Goal: Task Accomplishment & Management: Manage account settings

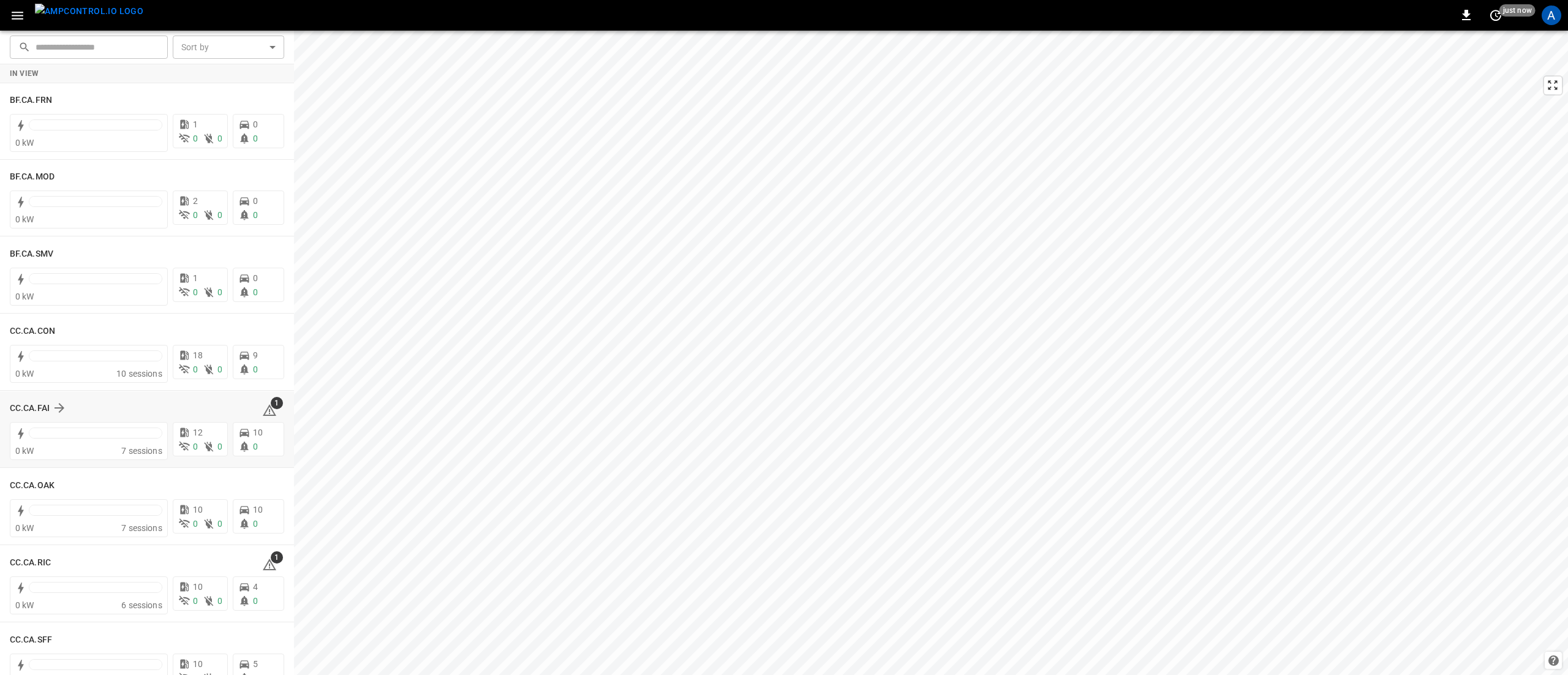
click at [271, 413] on div "1" at bounding box center [273, 407] width 22 height 19
click at [262, 408] on icon at bounding box center [270, 411] width 15 height 15
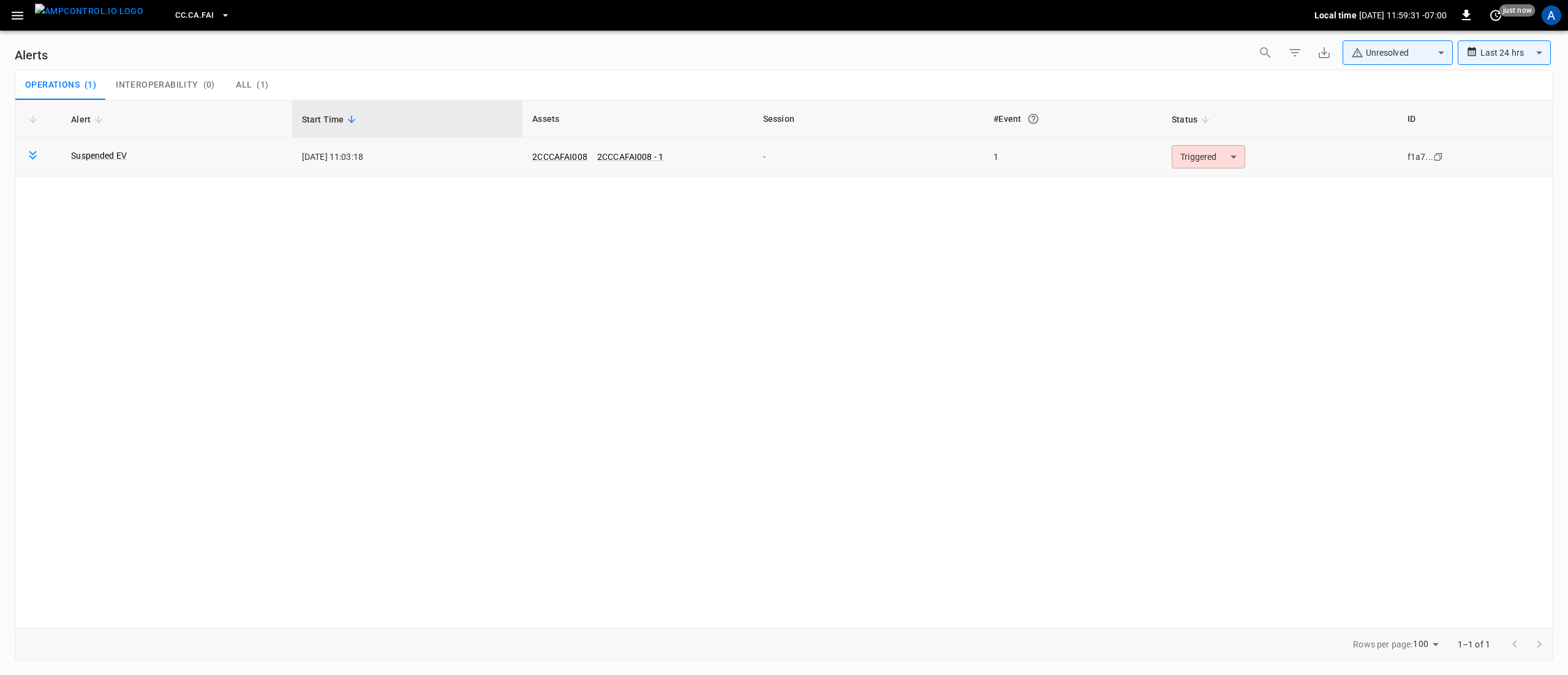
click at [1184, 164] on body "**********" at bounding box center [784, 335] width 1568 height 671
click at [1194, 182] on li "Resolved" at bounding box center [1206, 187] width 78 height 22
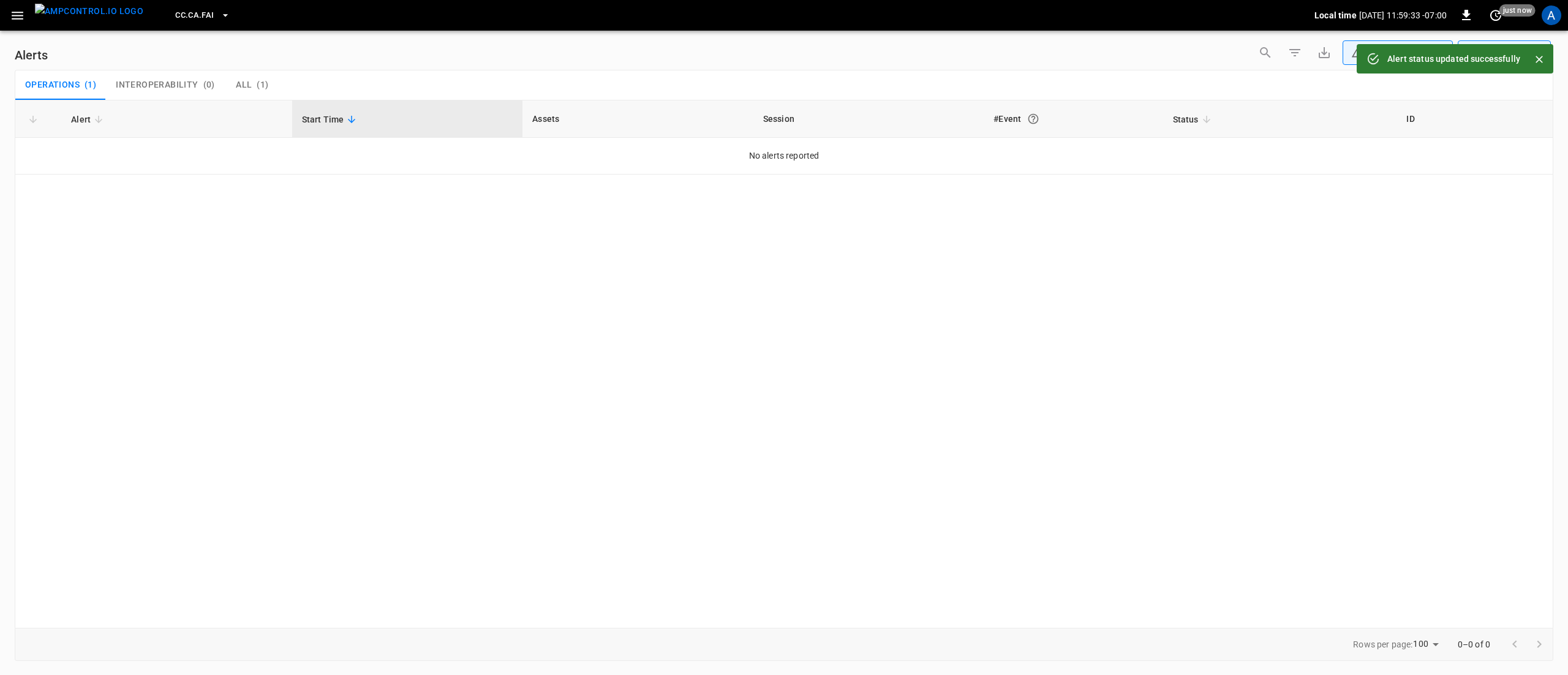
click at [13, 13] on icon "button" at bounding box center [18, 16] width 12 height 8
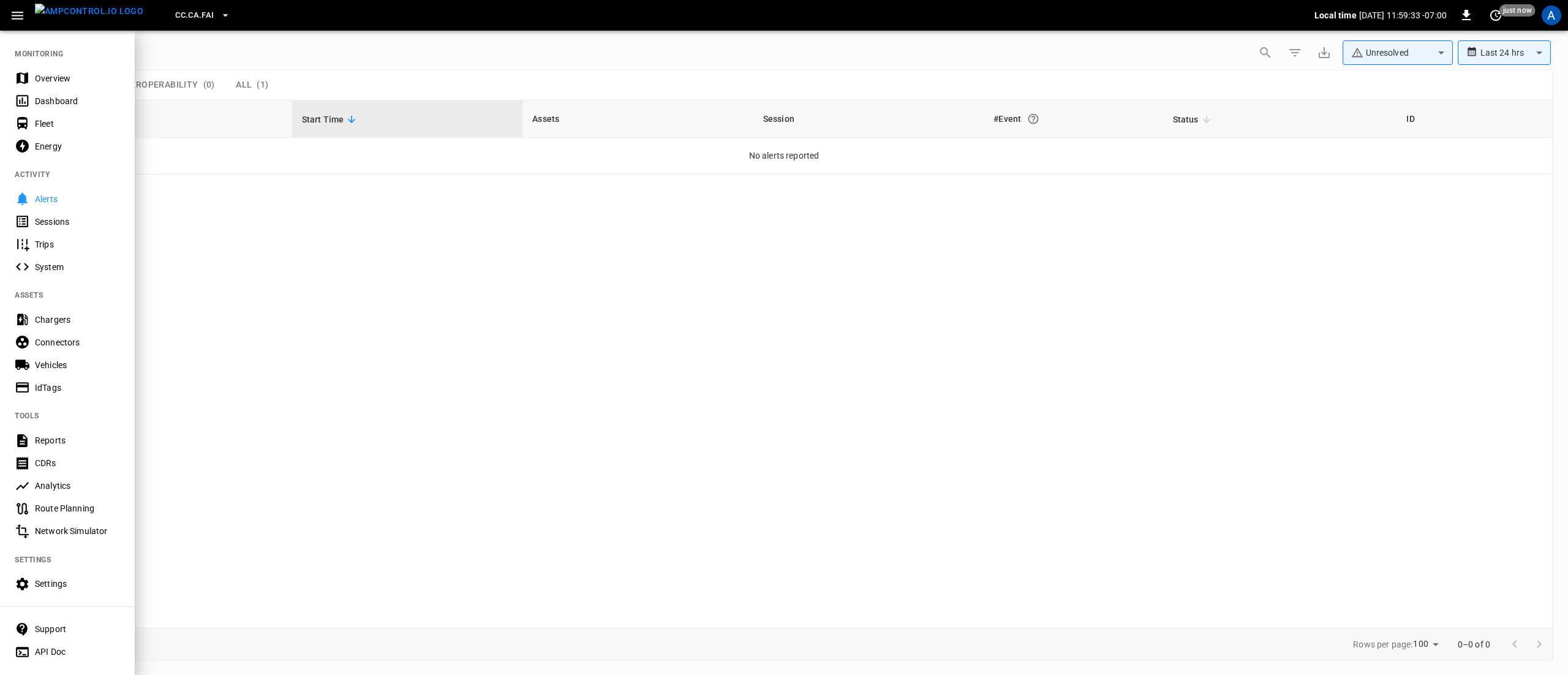
drag, startPoint x: 43, startPoint y: 78, endPoint x: 124, endPoint y: 70, distance: 81.4
click at [43, 78] on div "Overview" at bounding box center [78, 78] width 85 height 13
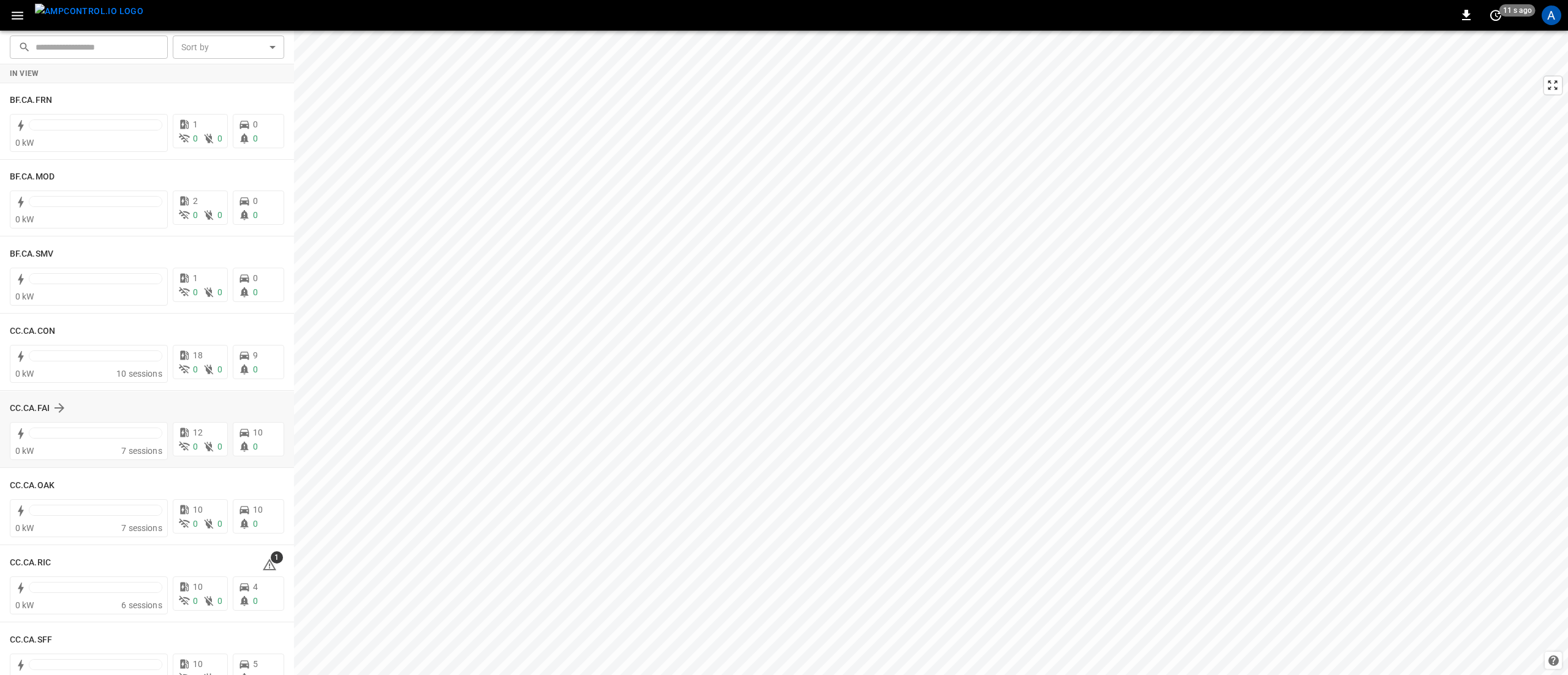
scroll to position [123, 0]
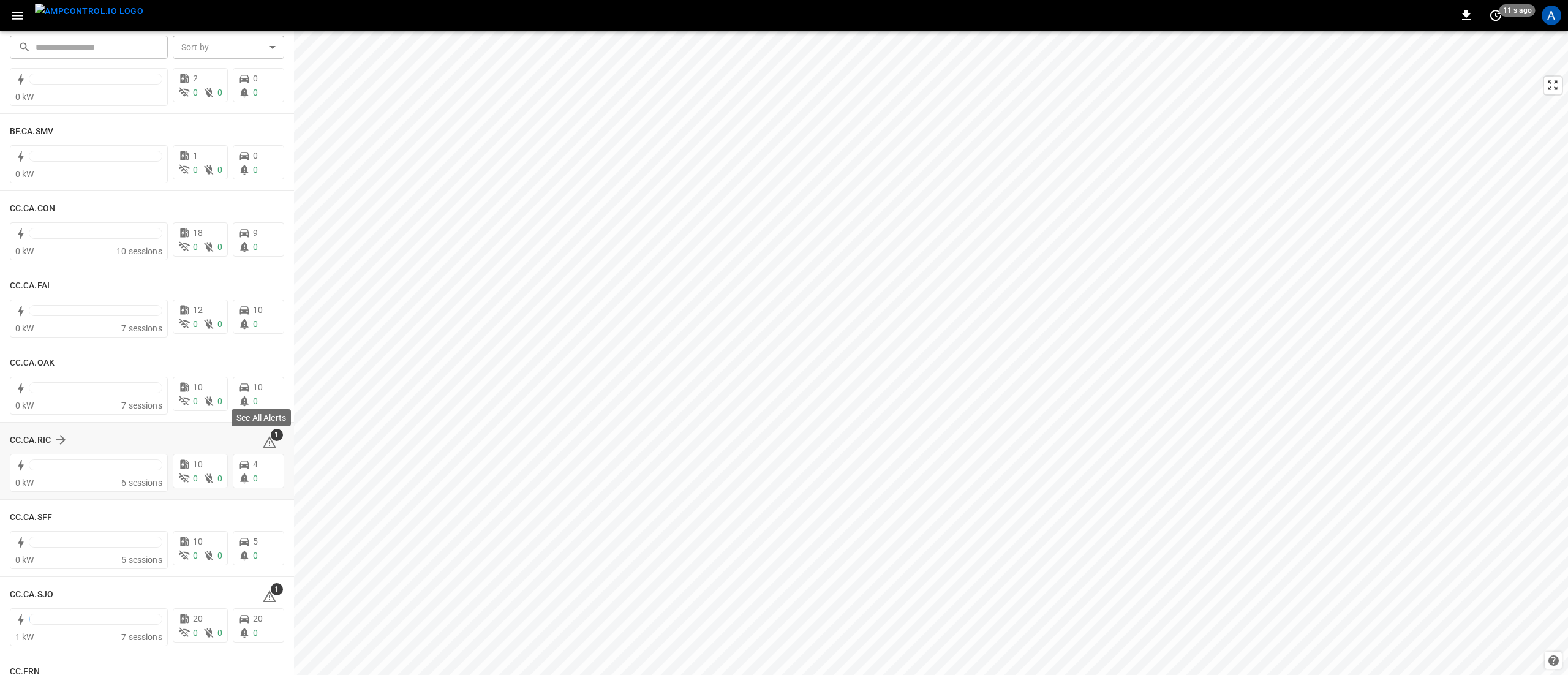
click at [271, 437] on span "1" at bounding box center [277, 435] width 13 height 13
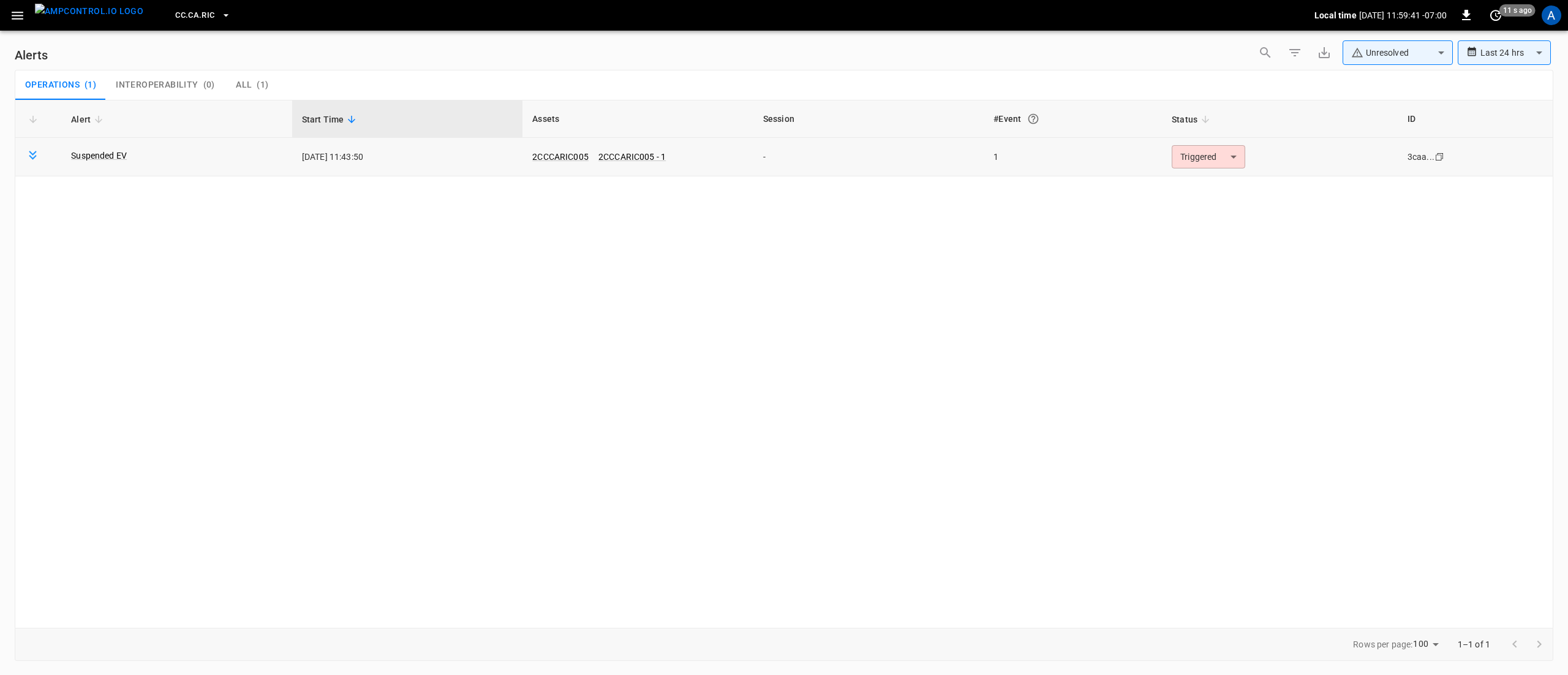
click at [1209, 155] on body "**********" at bounding box center [784, 335] width 1568 height 671
click at [1199, 193] on li "Resolved" at bounding box center [1206, 187] width 78 height 22
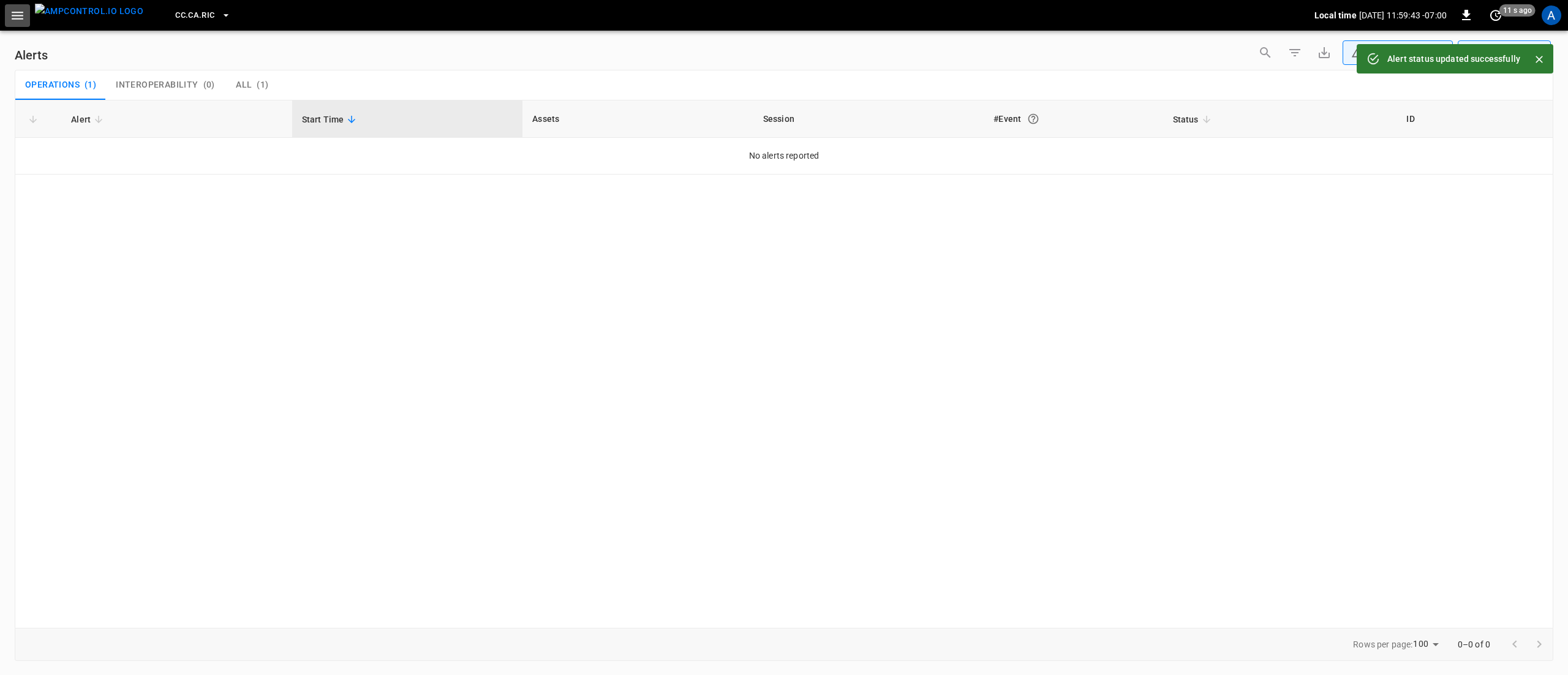
click at [28, 19] on button "button" at bounding box center [18, 15] width 25 height 23
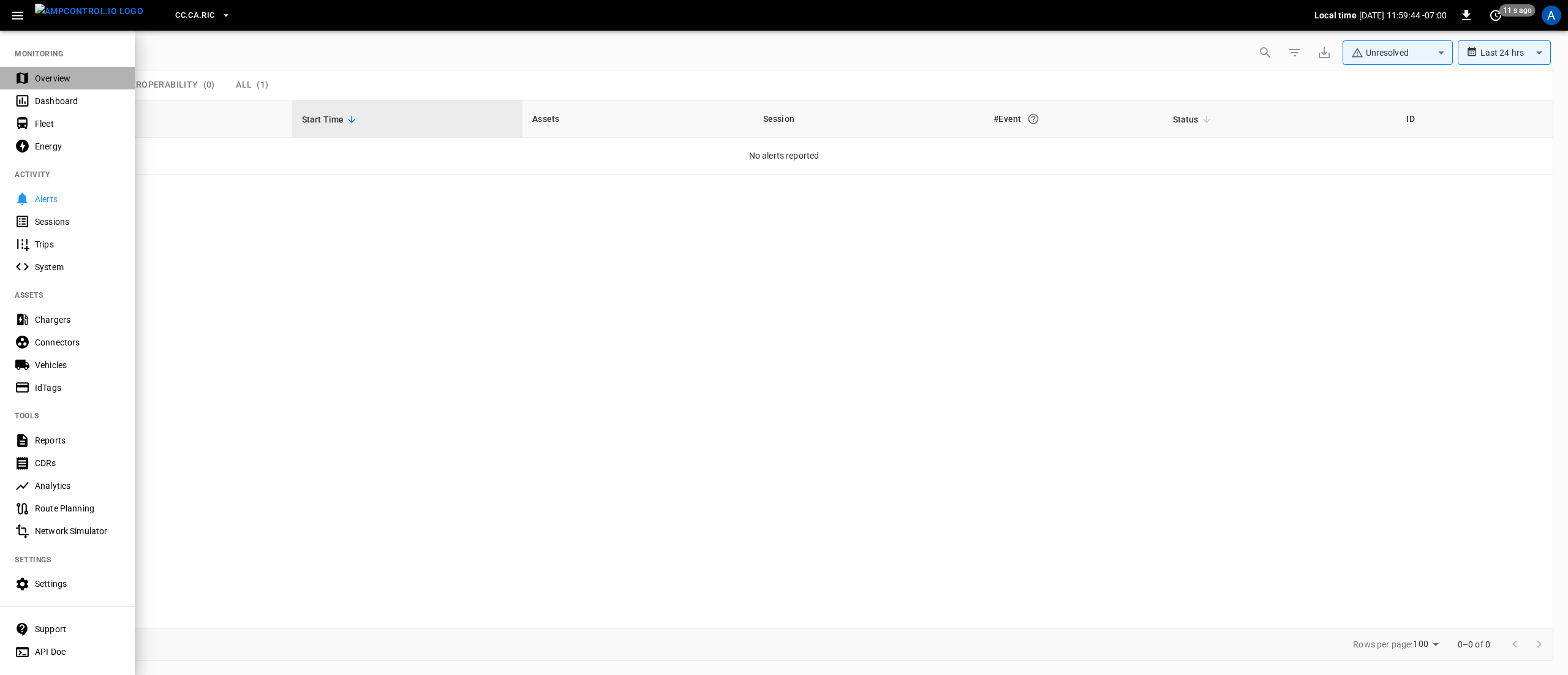
click at [50, 70] on div "Overview" at bounding box center [67, 78] width 135 height 23
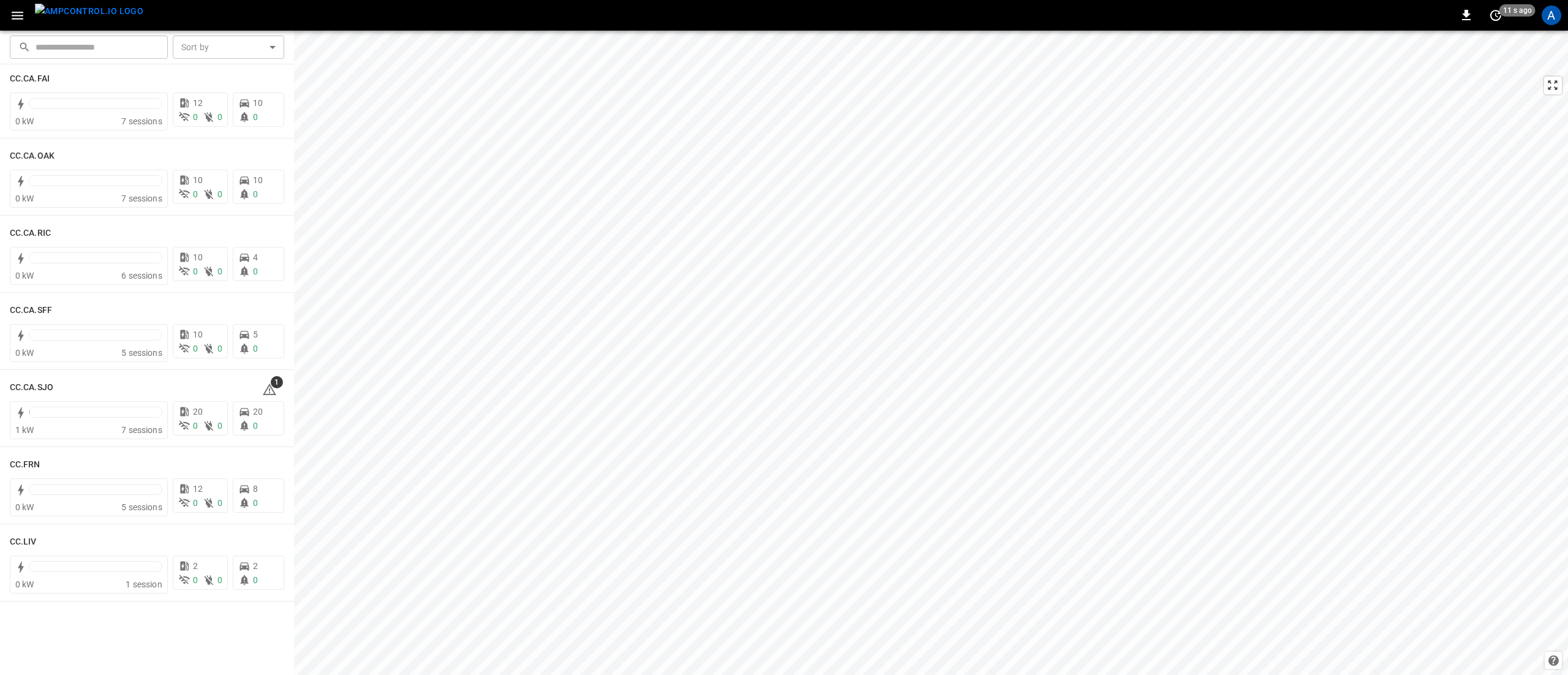
scroll to position [368, 0]
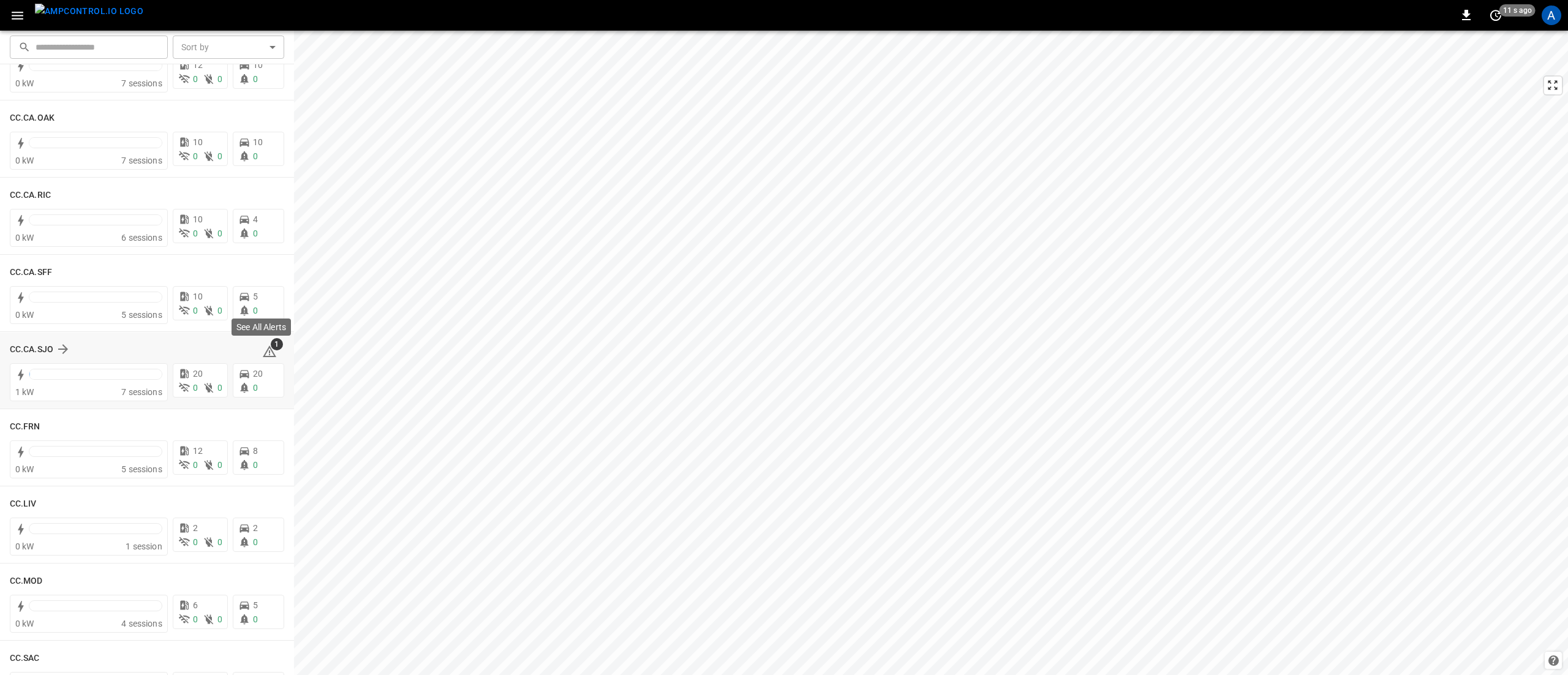
click at [262, 352] on icon at bounding box center [270, 352] width 15 height 15
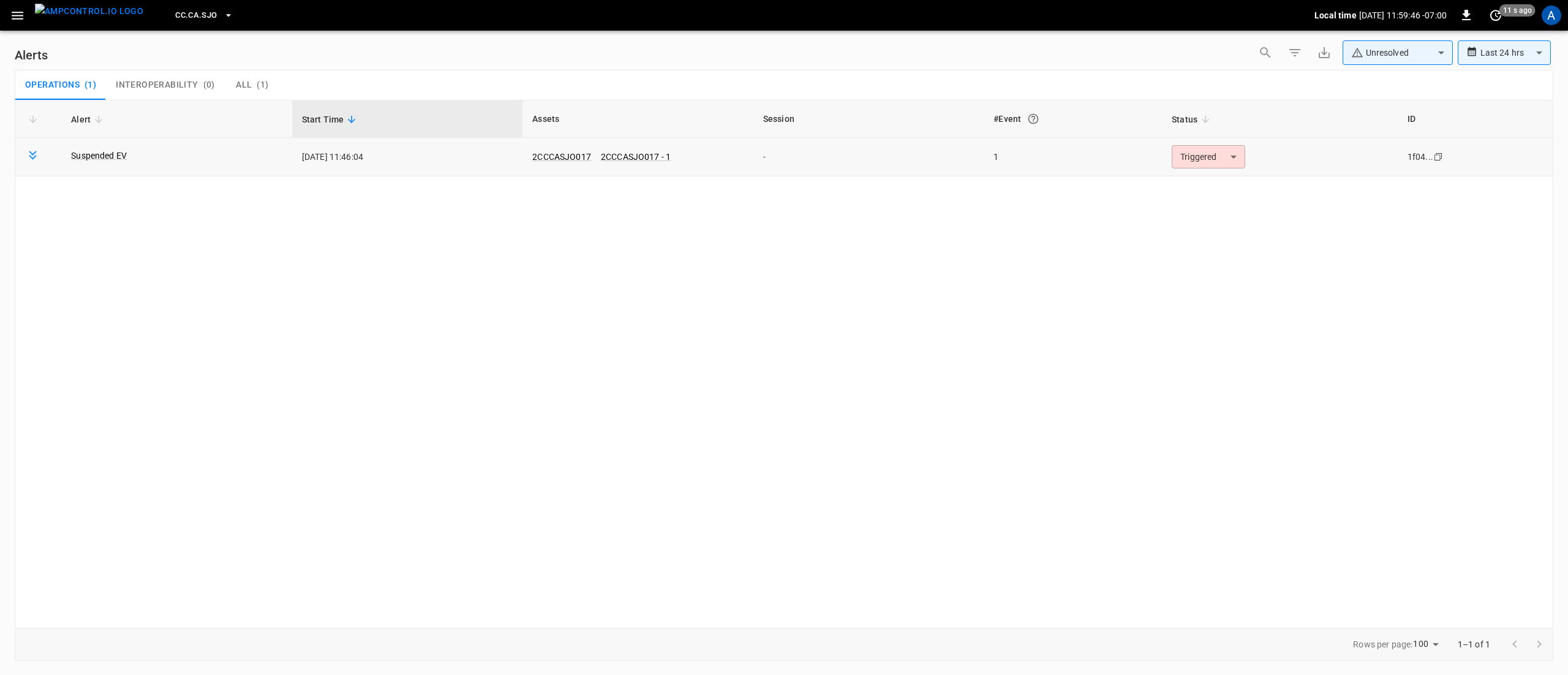
click at [1196, 156] on body "**********" at bounding box center [784, 335] width 1568 height 671
click at [1186, 184] on li "Resolved" at bounding box center [1206, 187] width 78 height 22
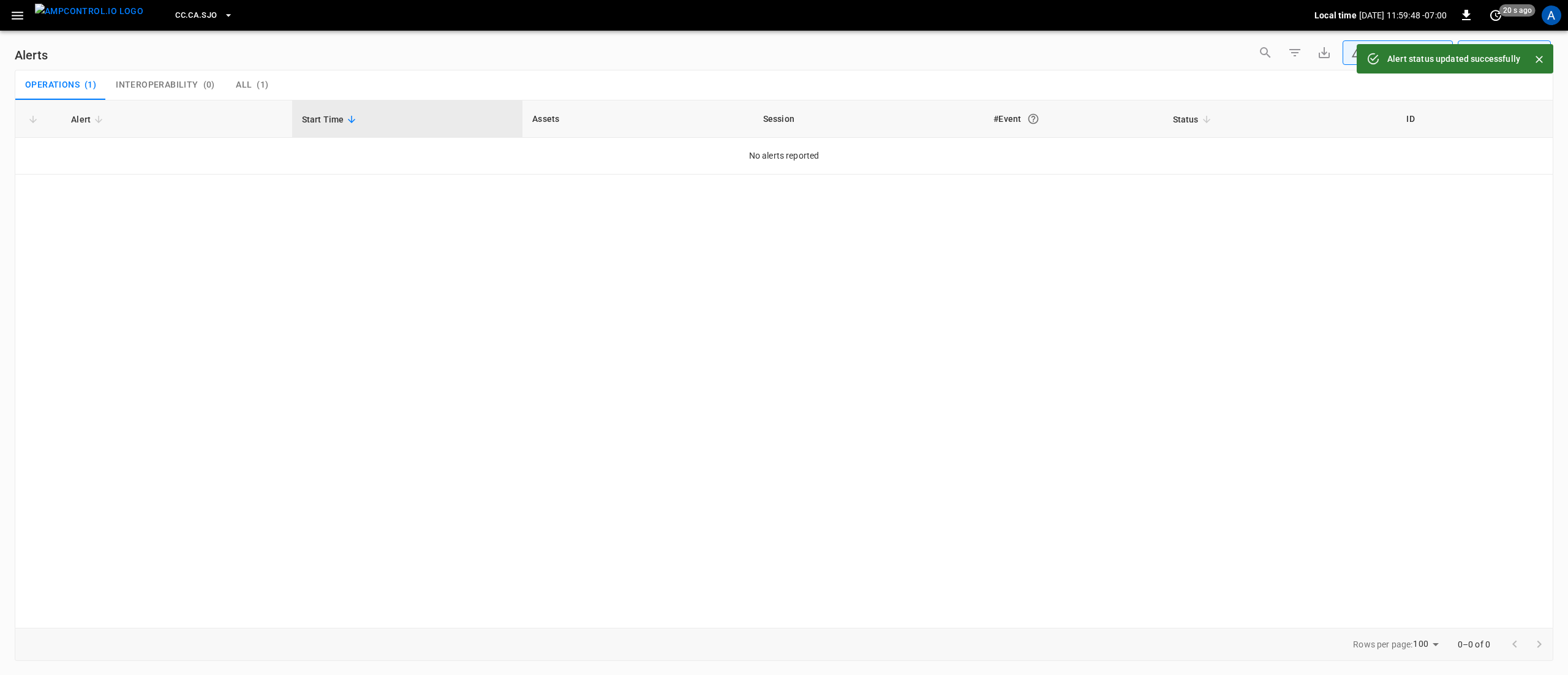
click at [22, 6] on button "button" at bounding box center [18, 15] width 25 height 23
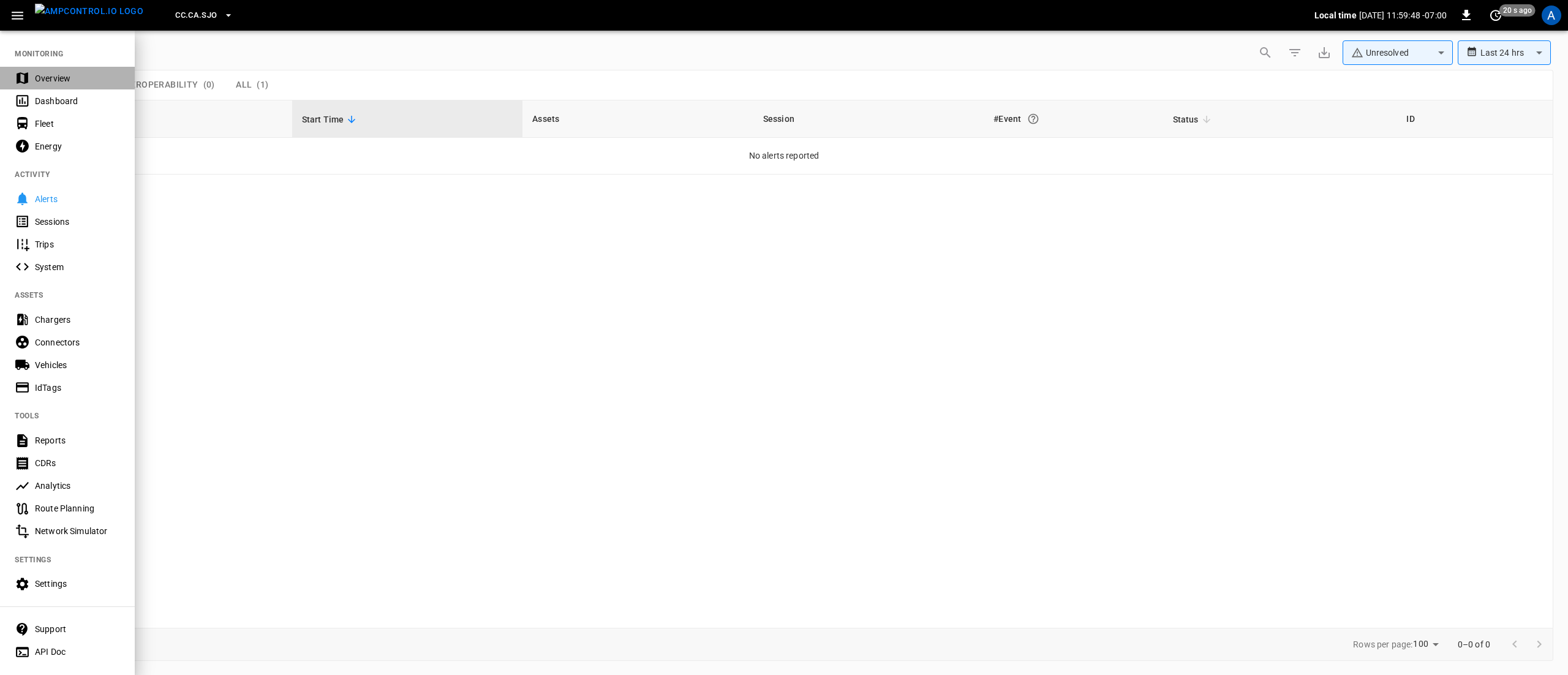
click at [63, 72] on div "Overview" at bounding box center [78, 78] width 85 height 13
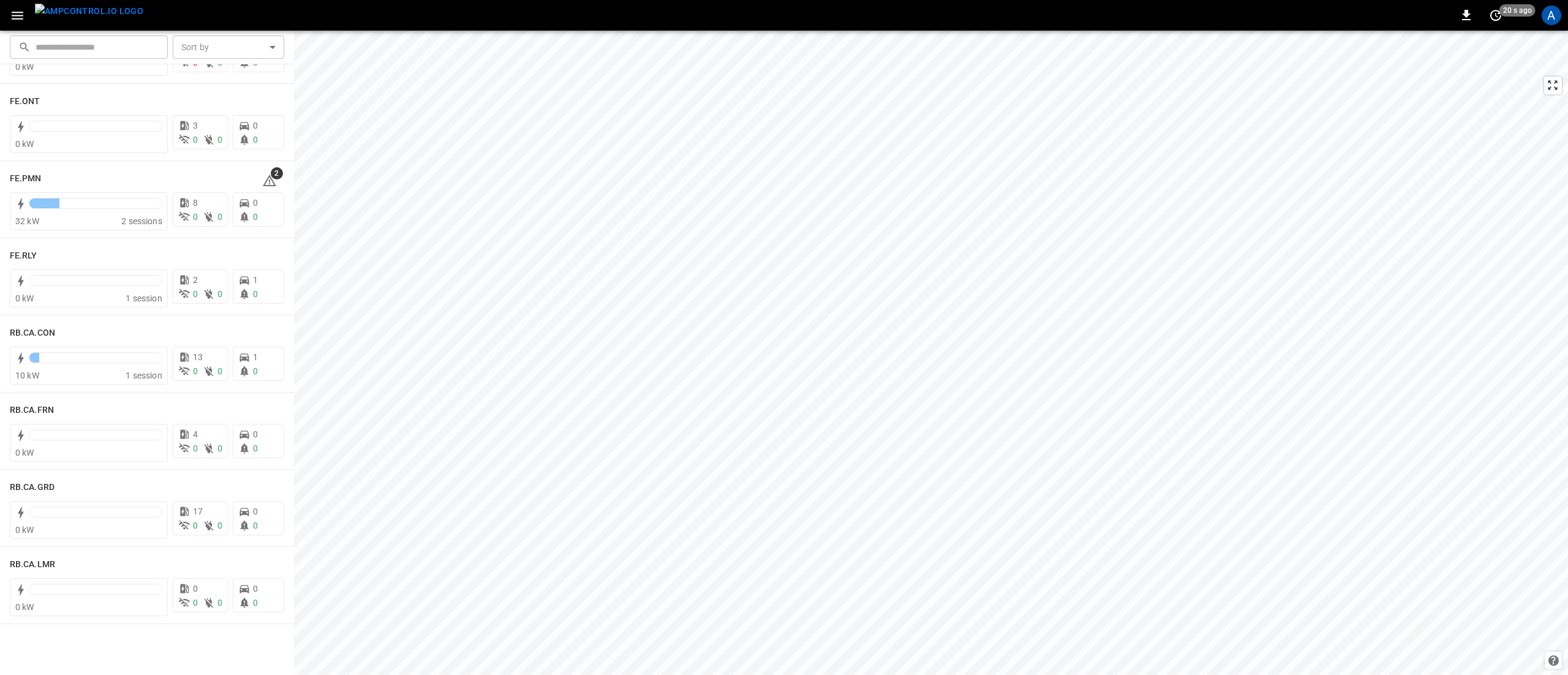
scroll to position [1103, 0]
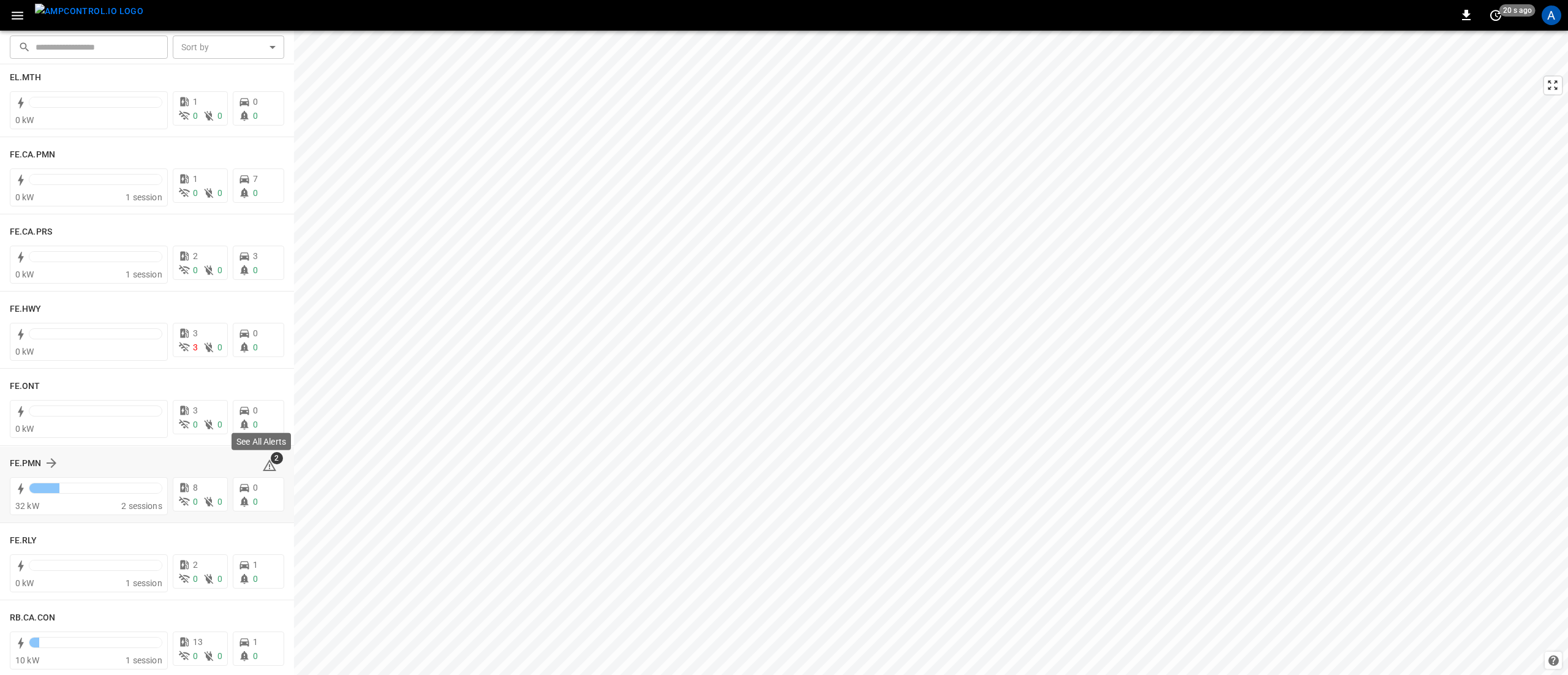
click at [262, 461] on icon at bounding box center [269, 466] width 13 height 12
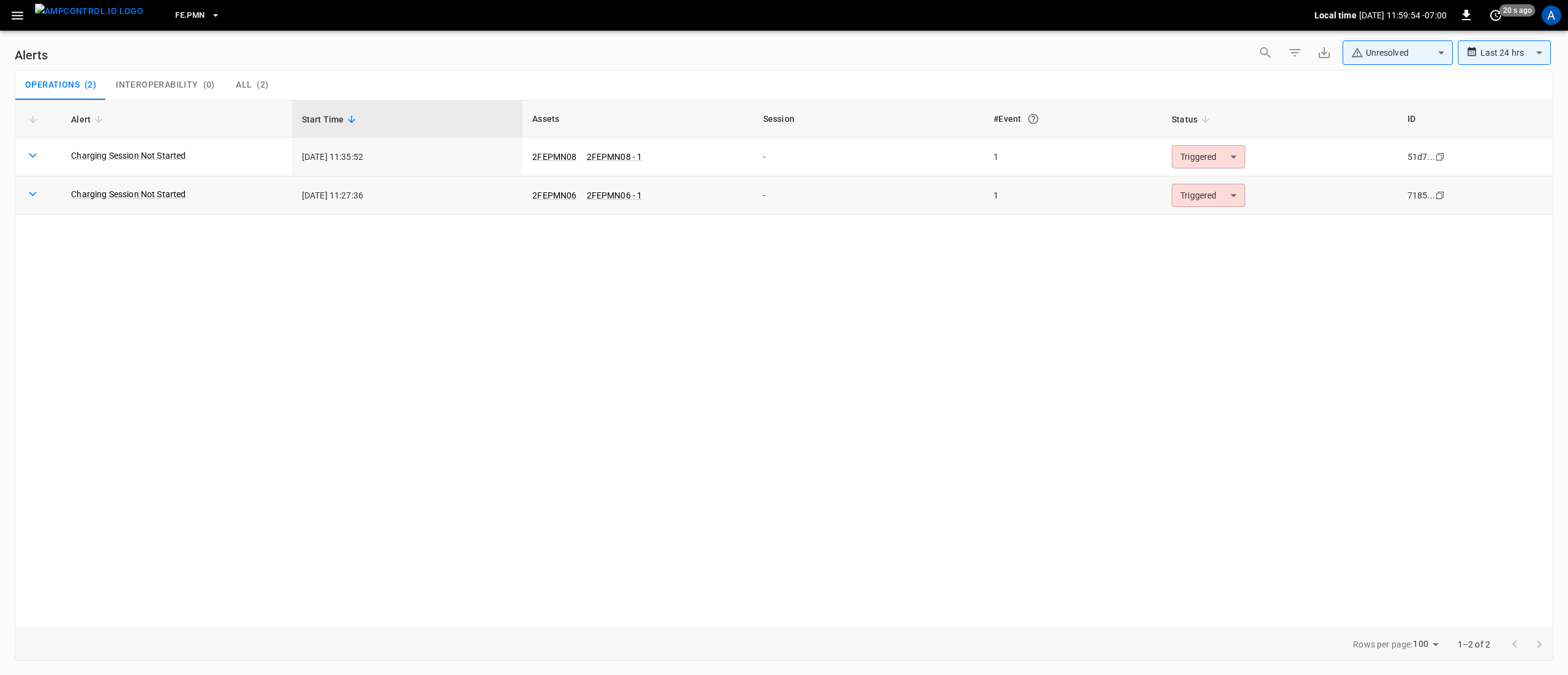
click at [1193, 195] on body "**********" at bounding box center [784, 335] width 1568 height 671
click at [1187, 222] on li "Resolved" at bounding box center [1206, 226] width 78 height 22
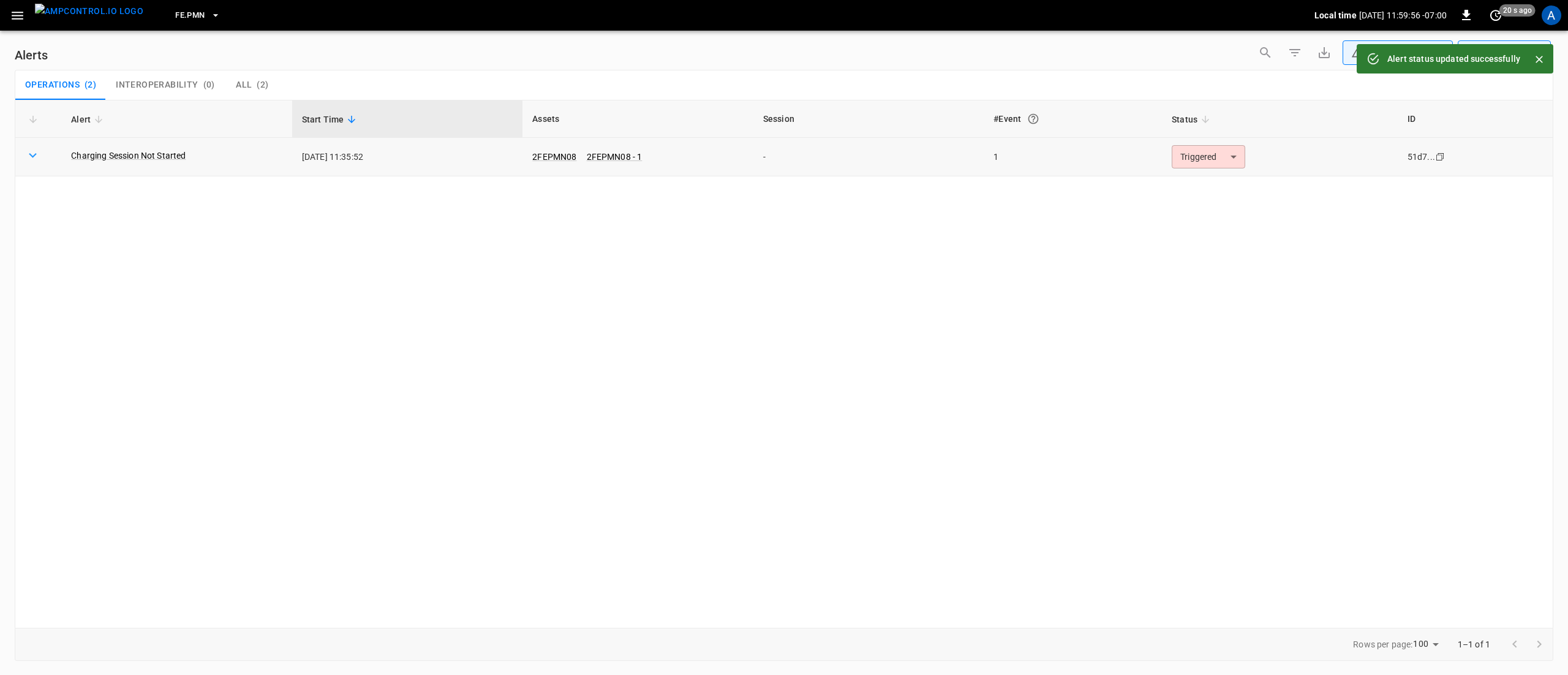
click at [1195, 149] on body "**********" at bounding box center [784, 335] width 1568 height 671
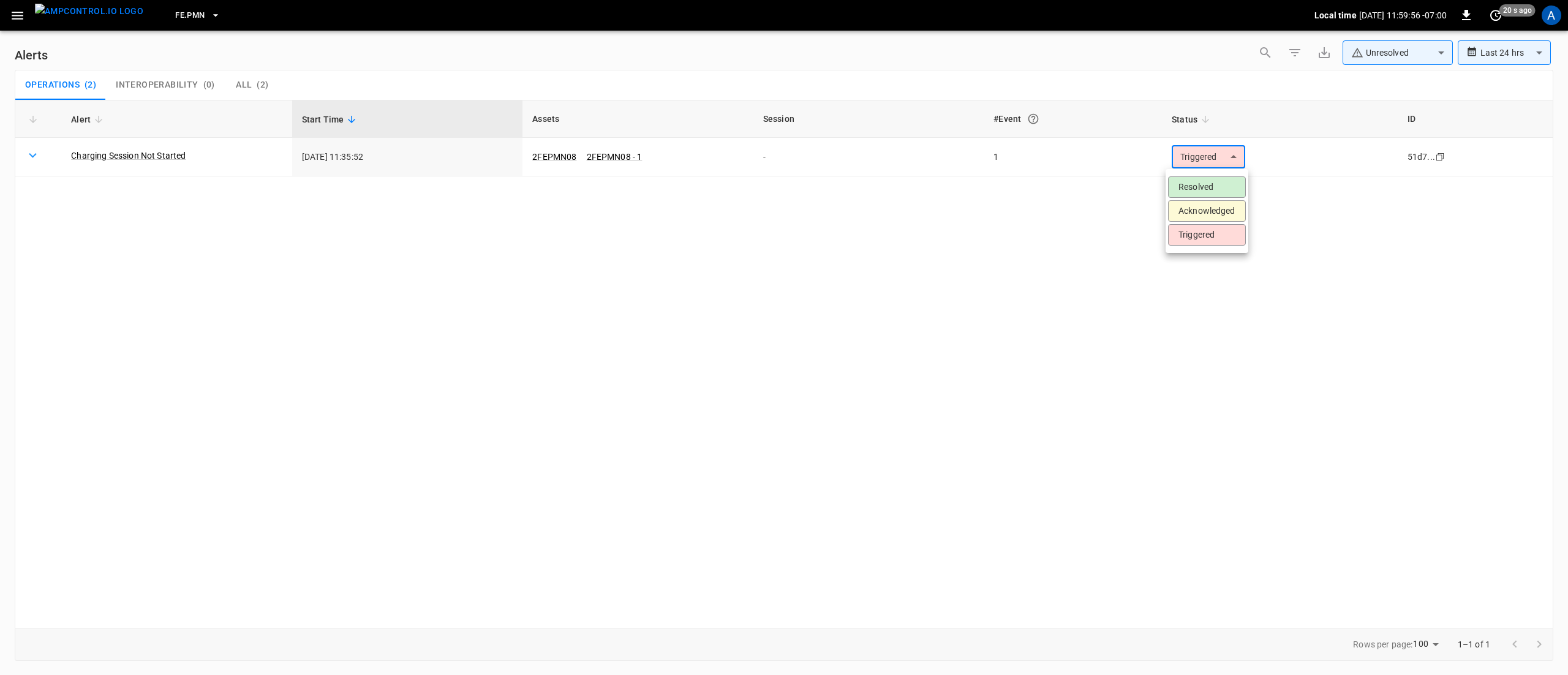
click at [1207, 187] on li "Resolved" at bounding box center [1206, 187] width 78 height 22
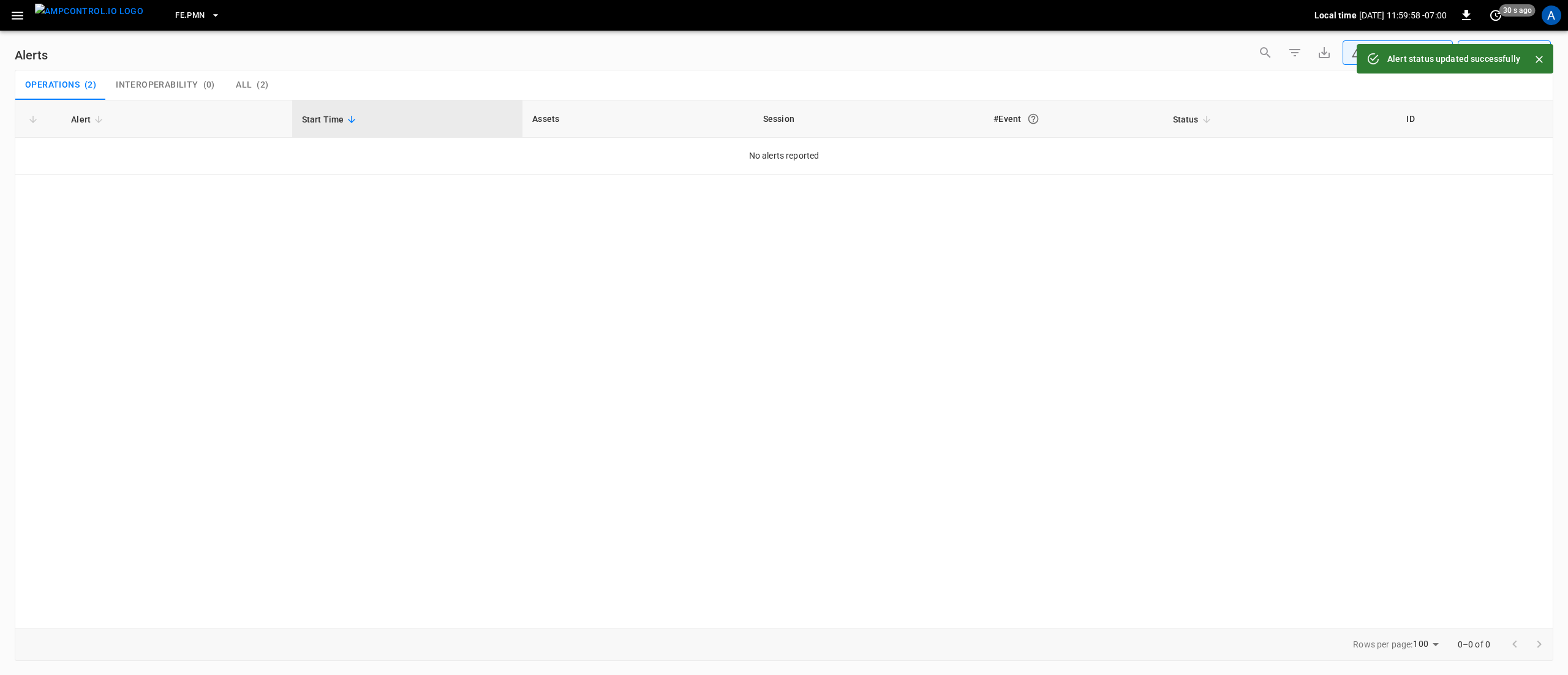
click at [15, 24] on button "button" at bounding box center [18, 15] width 25 height 23
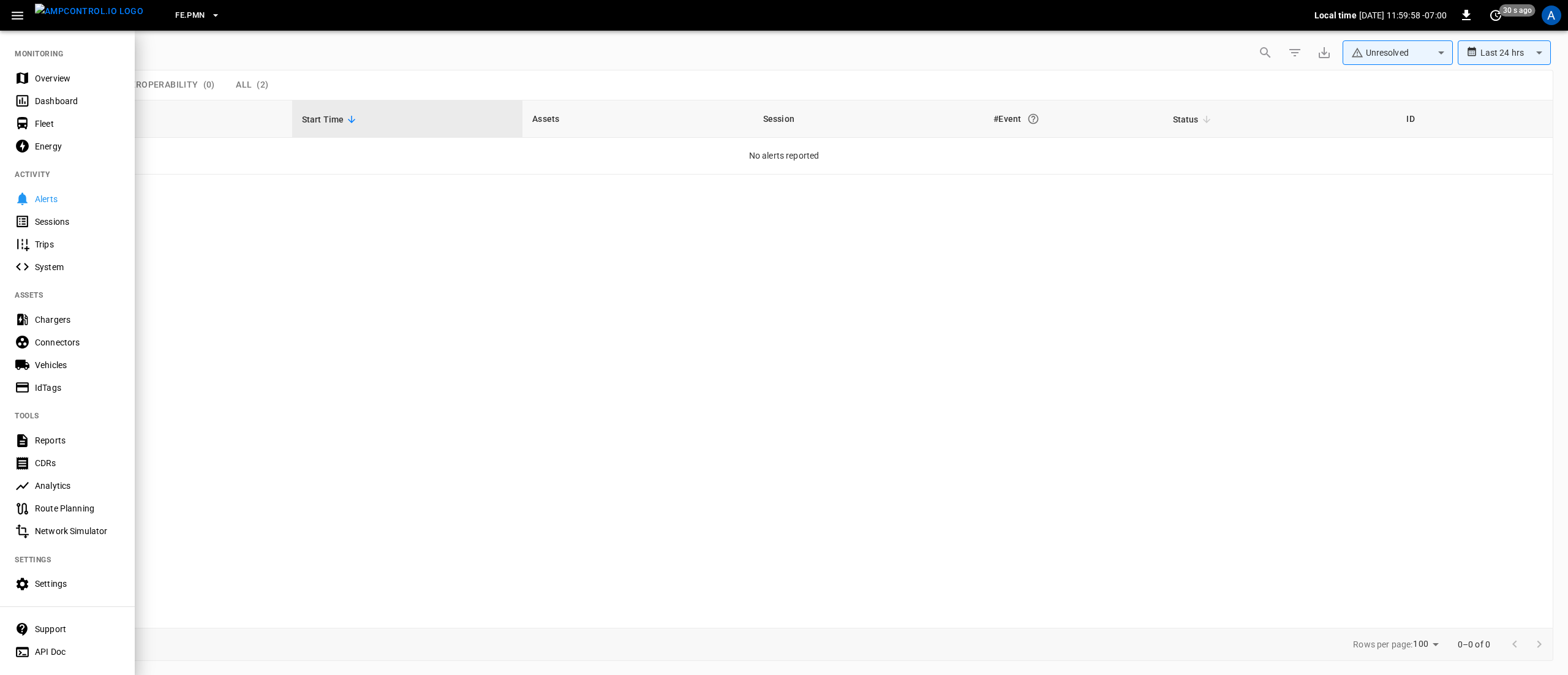
click at [40, 70] on div "Overview" at bounding box center [67, 78] width 135 height 23
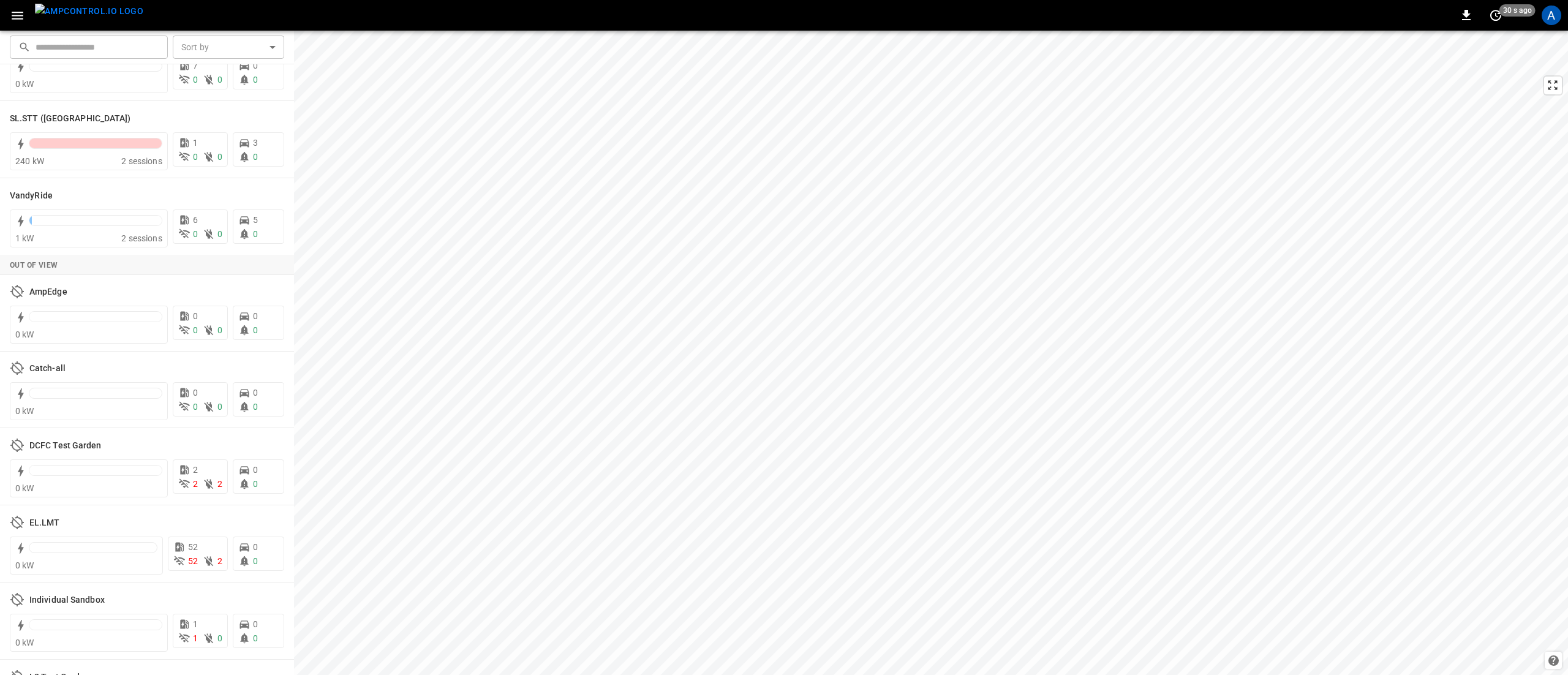
scroll to position [2514, 0]
